Goal: Check status: Check status

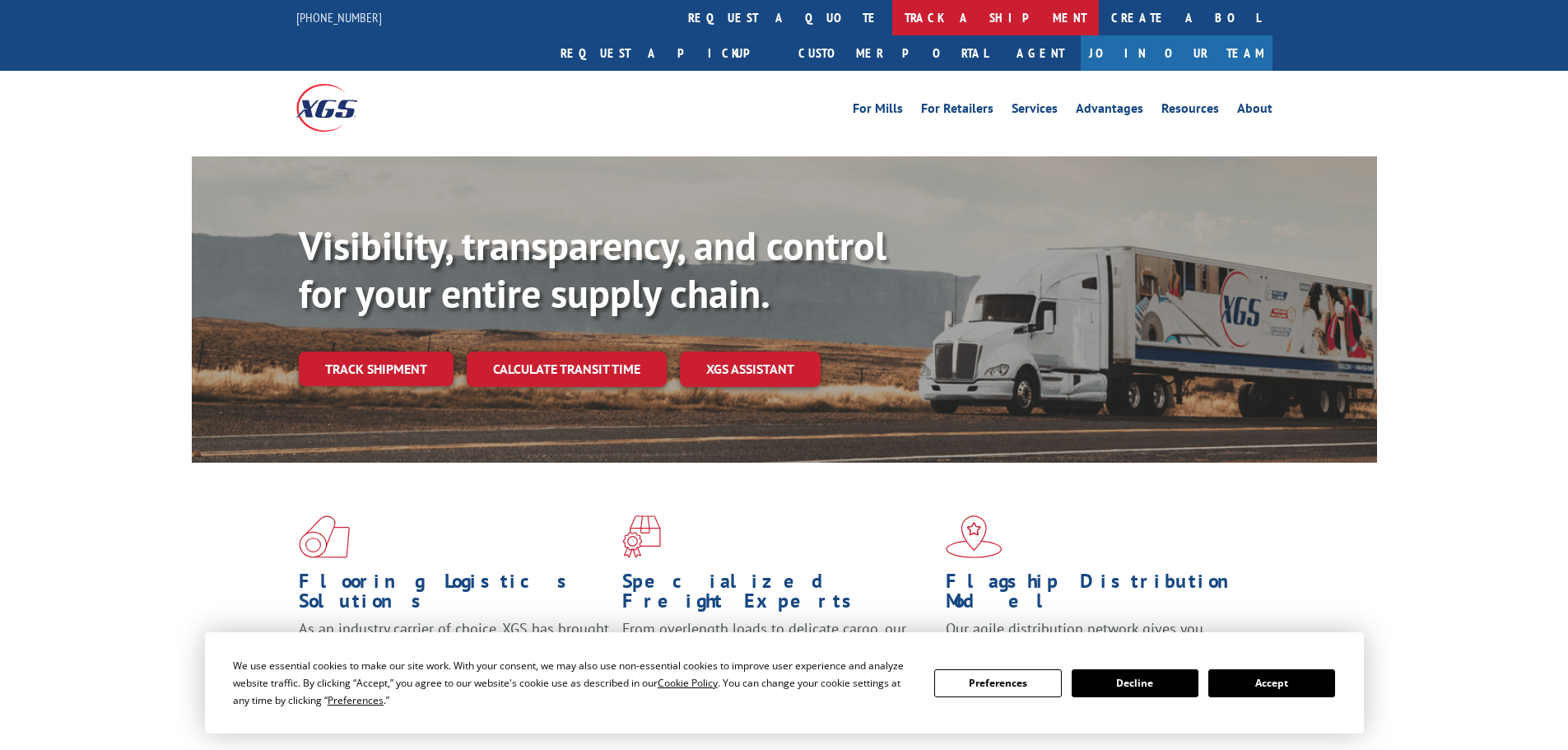
click at [893, 24] on link "track a shipment" at bounding box center [996, 18] width 206 height 35
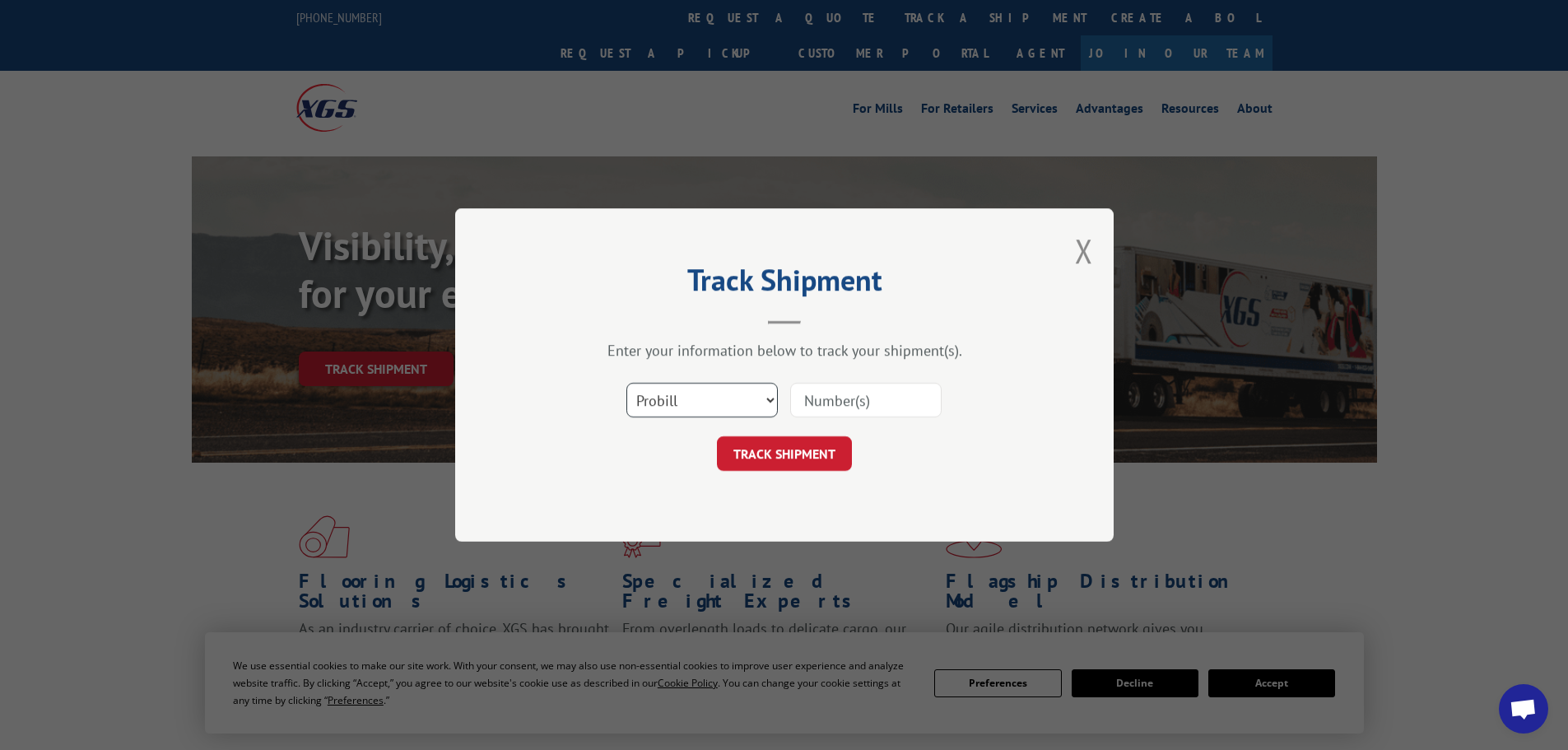
drag, startPoint x: 725, startPoint y: 412, endPoint x: 658, endPoint y: 373, distance: 77.5
click at [724, 409] on select "Select category... Probill BOL PO" at bounding box center [702, 399] width 152 height 34
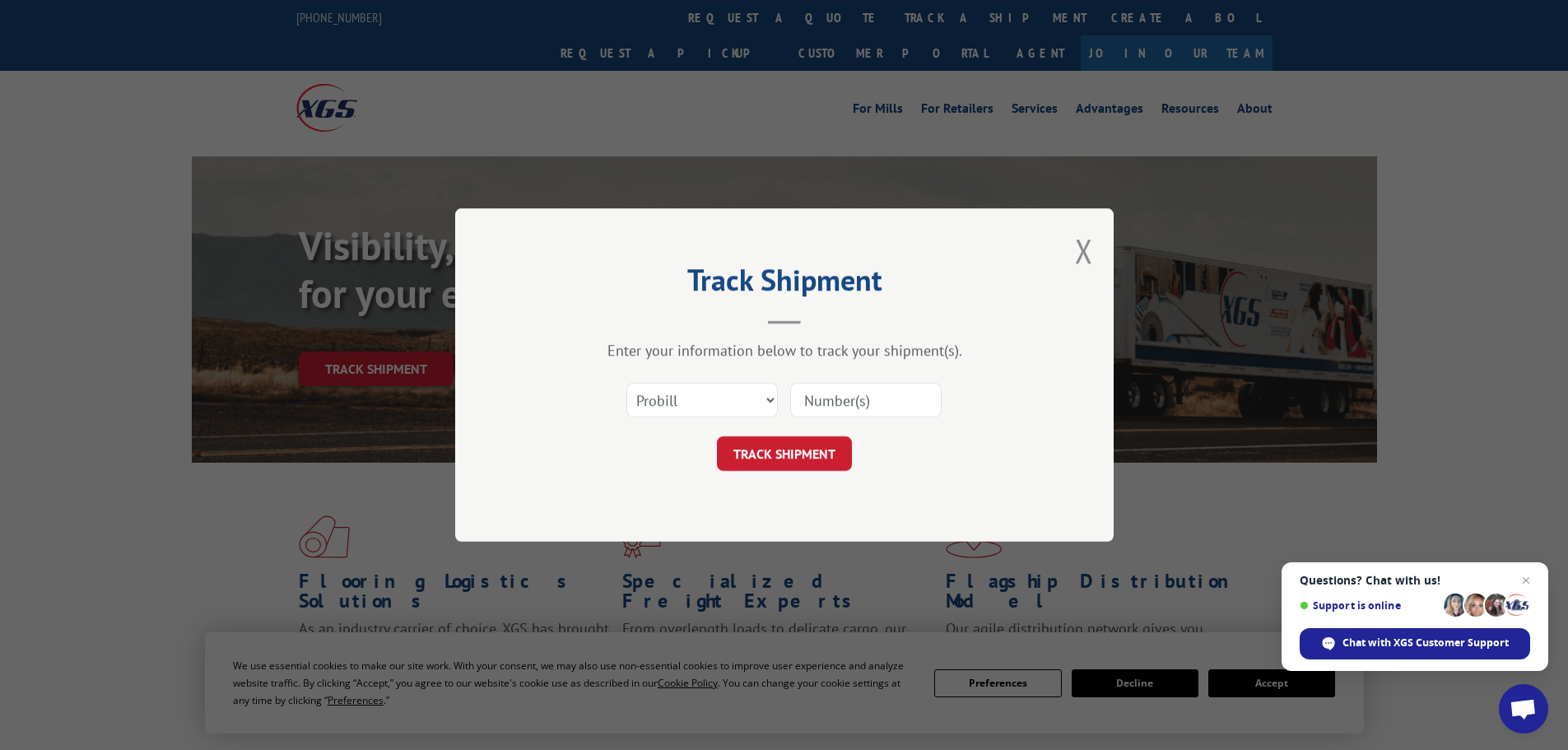
click at [711, 382] on div "Select category... Probill BOL PO" at bounding box center [702, 399] width 150 height 38
click at [722, 406] on select "Select category... Probill BOL PO" at bounding box center [702, 399] width 152 height 34
click at [755, 395] on select "Select category... Probill BOL PO" at bounding box center [702, 399] width 152 height 34
click at [643, 392] on select "Select category... Probill BOL PO" at bounding box center [702, 399] width 152 height 34
select select "bol"
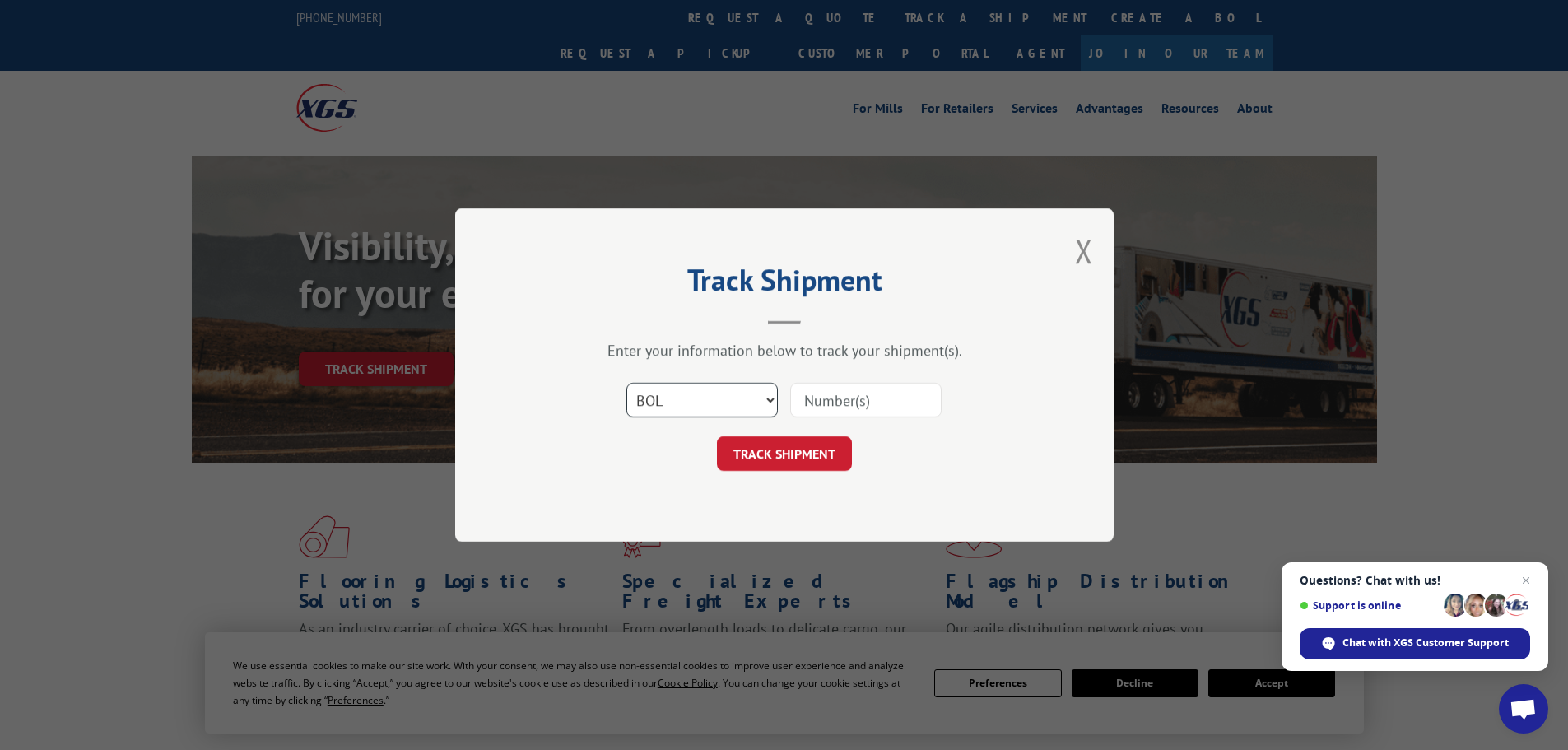
click at [627, 383] on select "Select category... Probill BOL PO" at bounding box center [702, 399] width 152 height 34
click at [810, 415] on input at bounding box center [866, 399] width 152 height 34
paste input "978590"
type input "978590"
click at [781, 461] on button "TRACK SHIPMENT" at bounding box center [784, 453] width 135 height 34
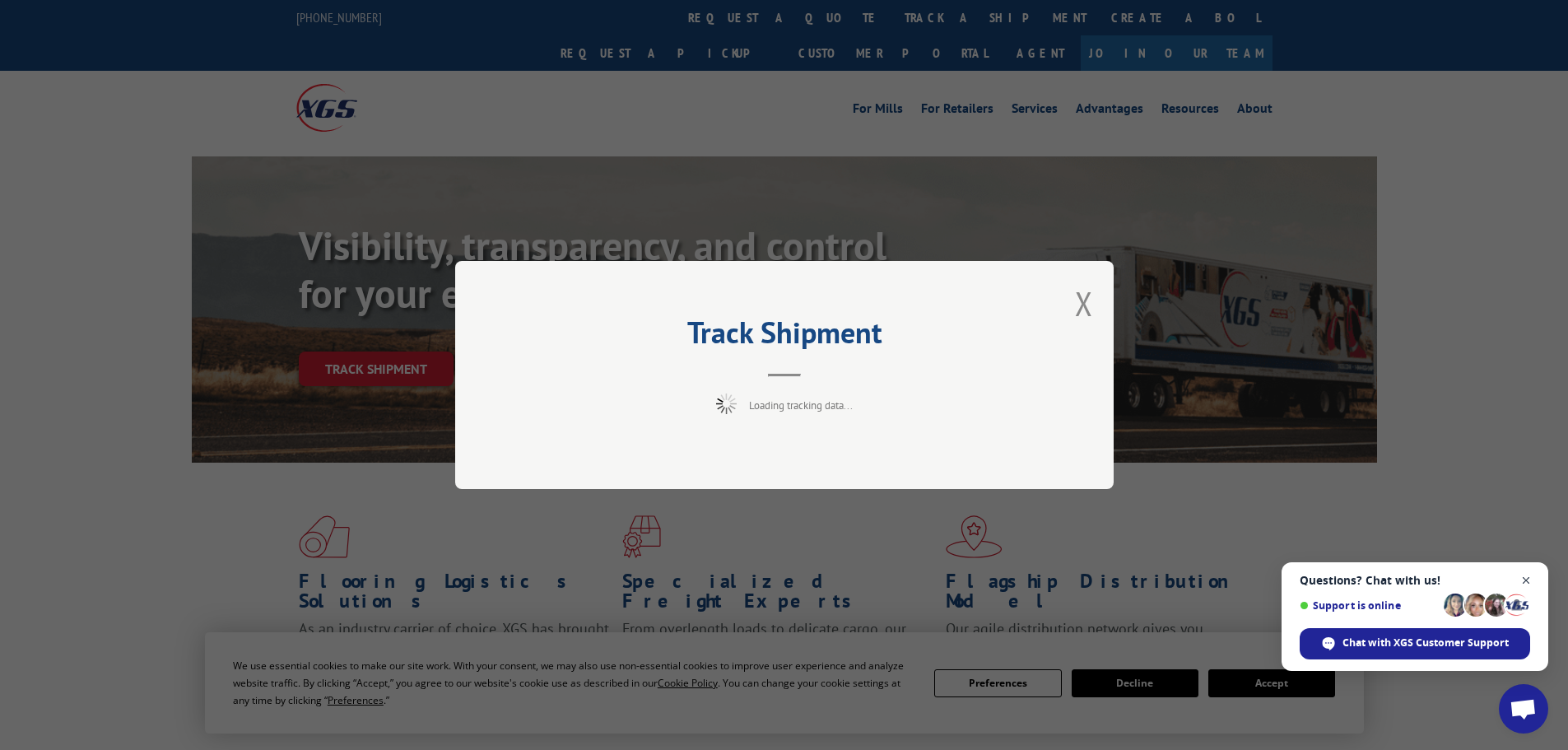
click at [1534, 581] on span "Close chat" at bounding box center [1526, 581] width 21 height 21
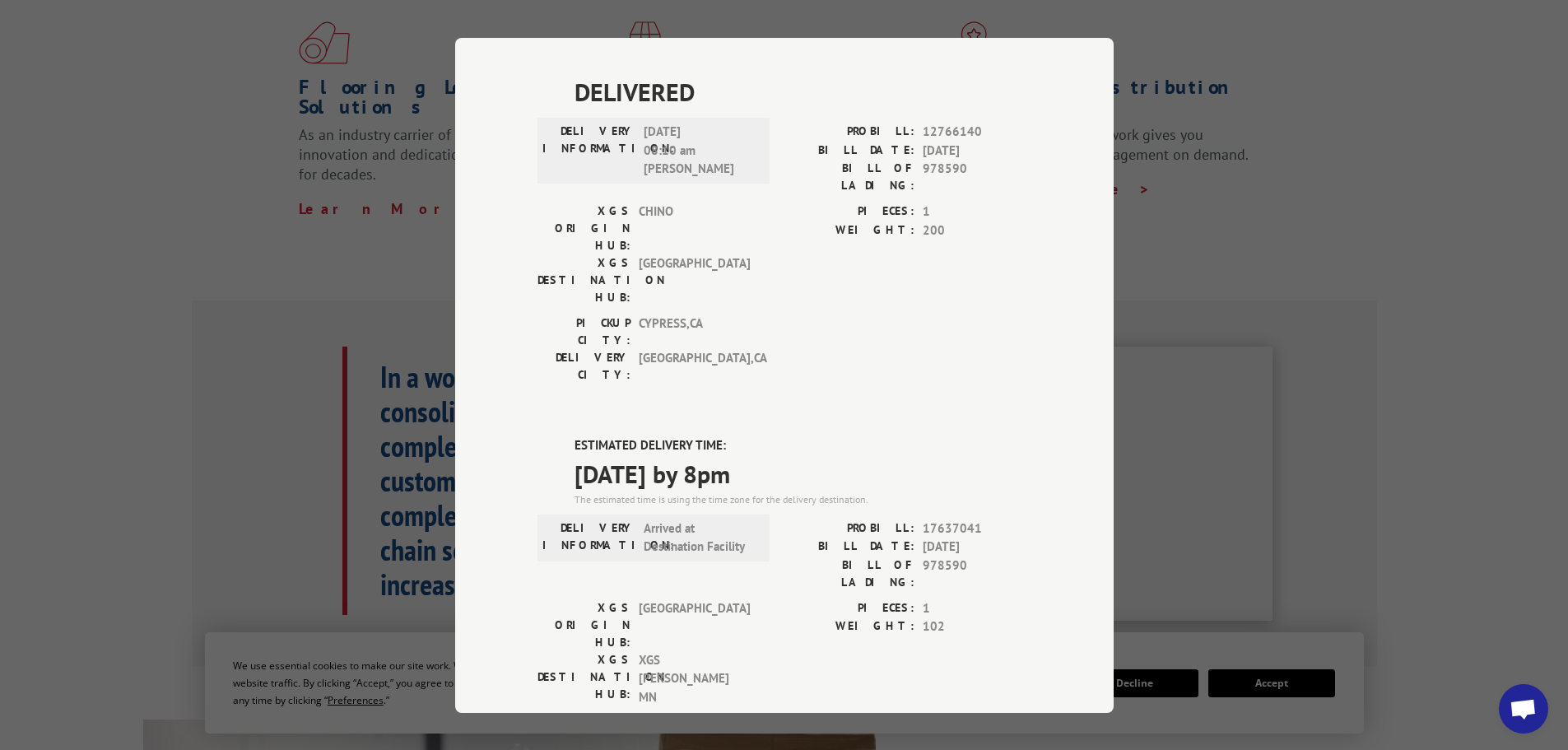
scroll to position [422, 0]
